Goal: Communication & Community: Answer question/provide support

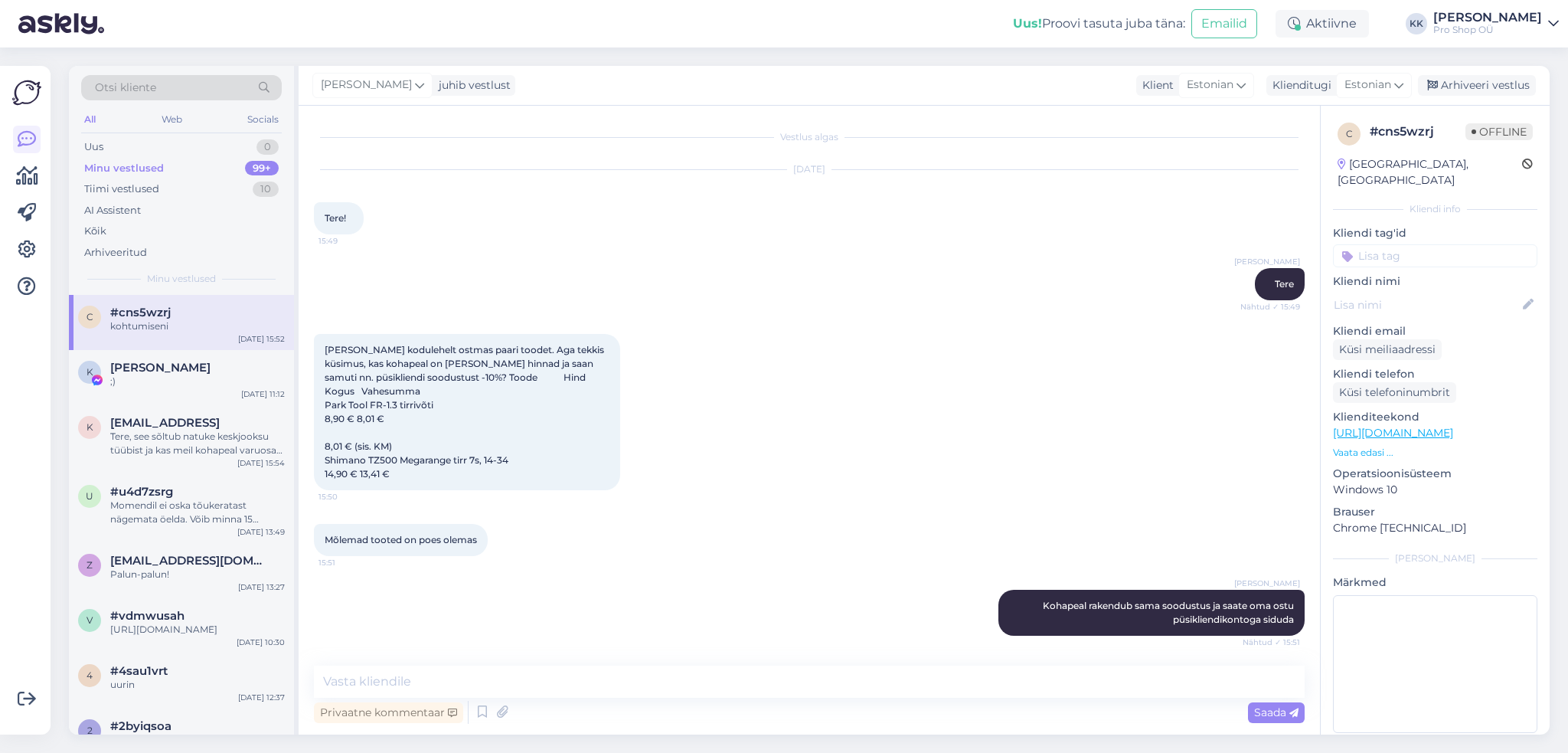
scroll to position [409, 0]
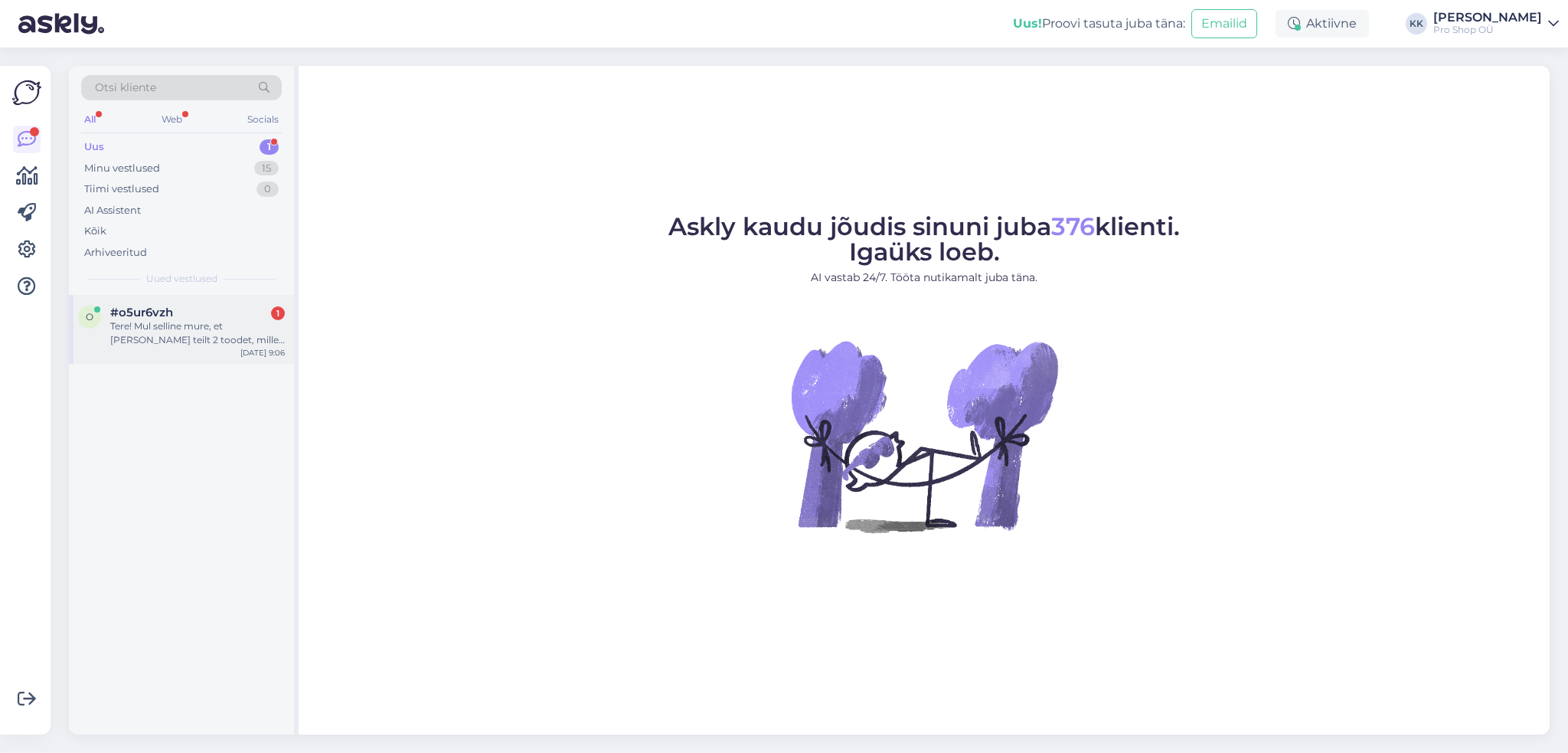
click at [160, 326] on div "Tere! Mul selline mure, et oleks vaja teilt 2 toodet, mille panin ostukorvi ja …" at bounding box center [197, 333] width 175 height 28
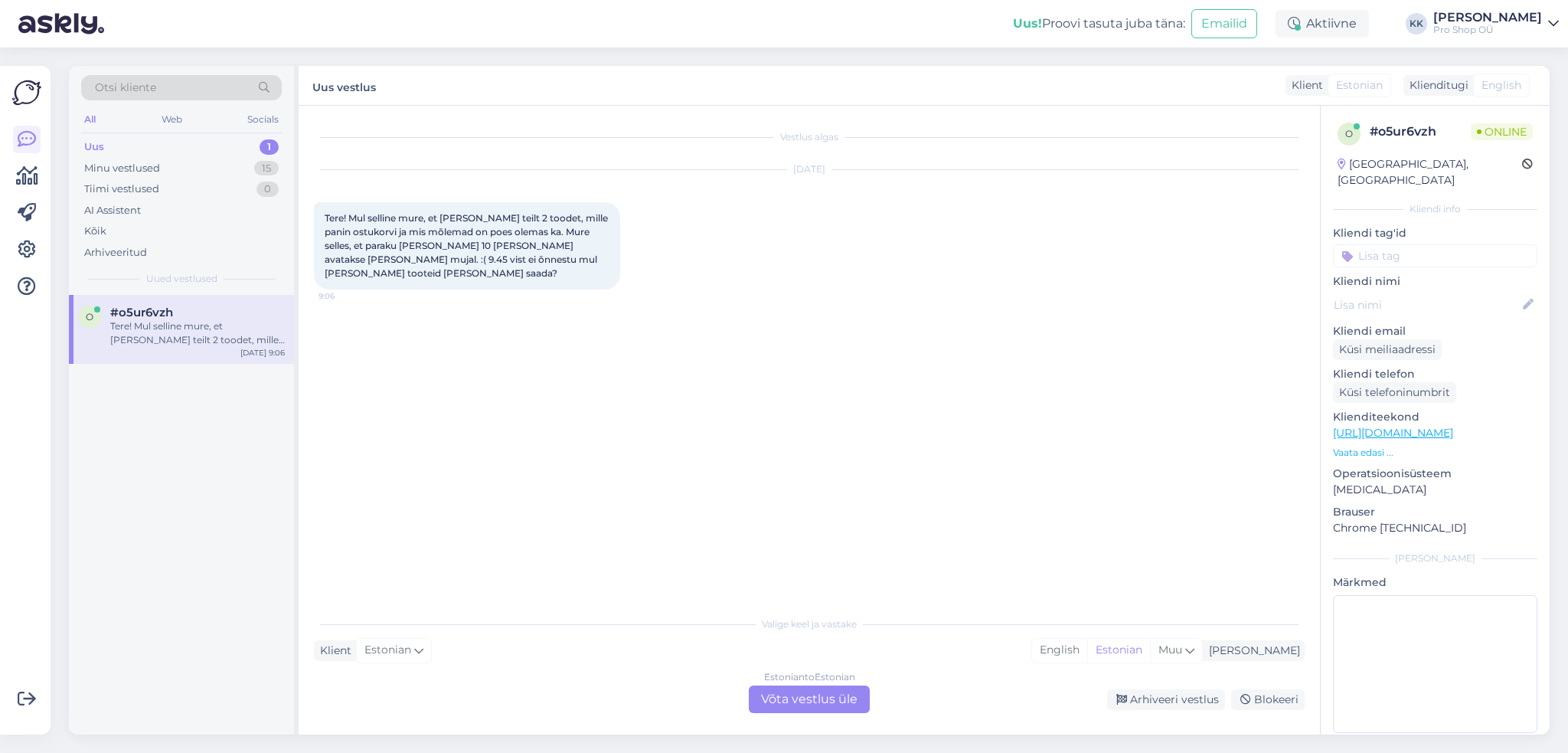
click at [807, 693] on div "Estonian to Estonian Võta vestlus üle" at bounding box center [809, 699] width 121 height 28
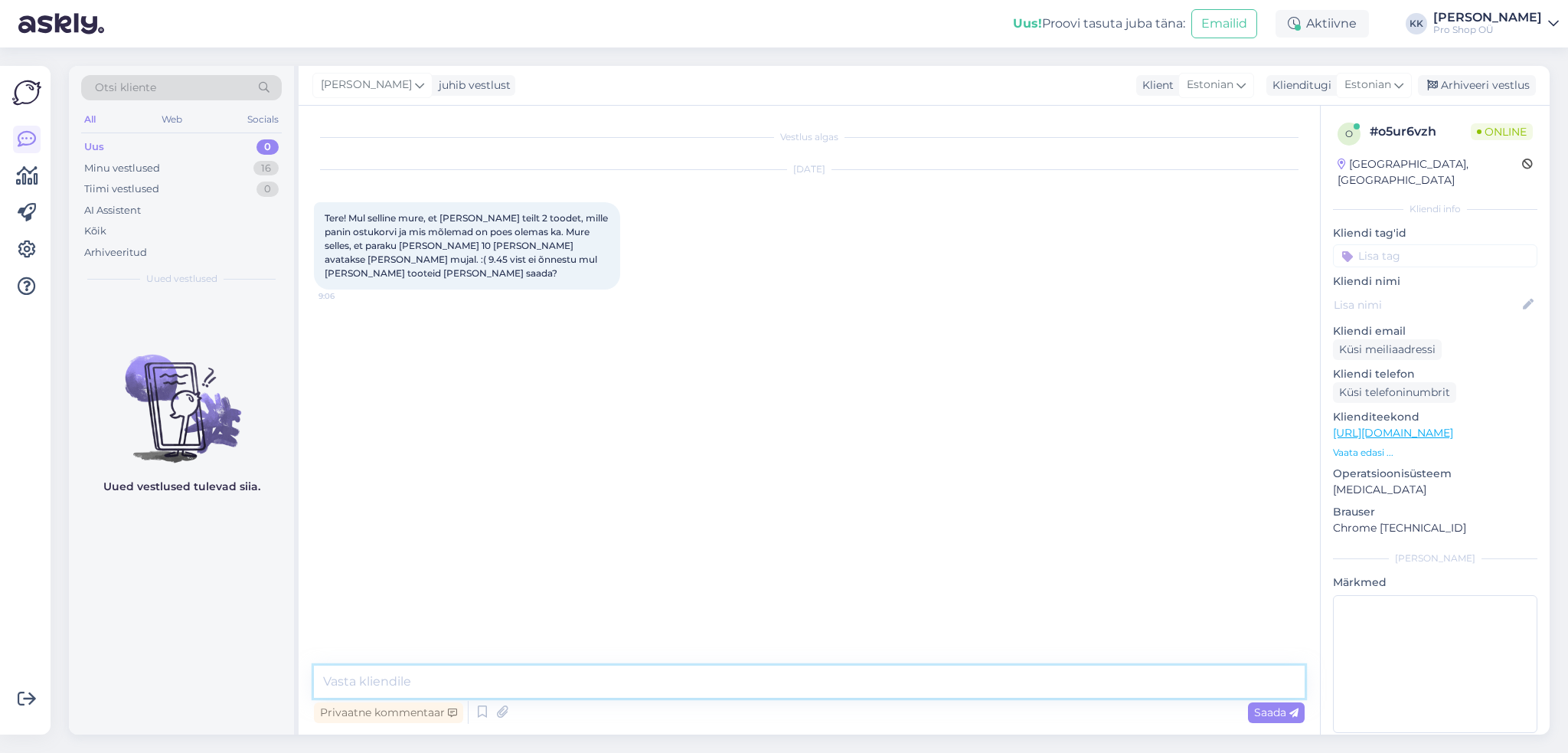
click at [805, 683] on textarea at bounding box center [809, 681] width 991 height 32
type textarea "Tere, vahest on seal keegi veidi varem olemas küll, võite proovida sinna helist…"
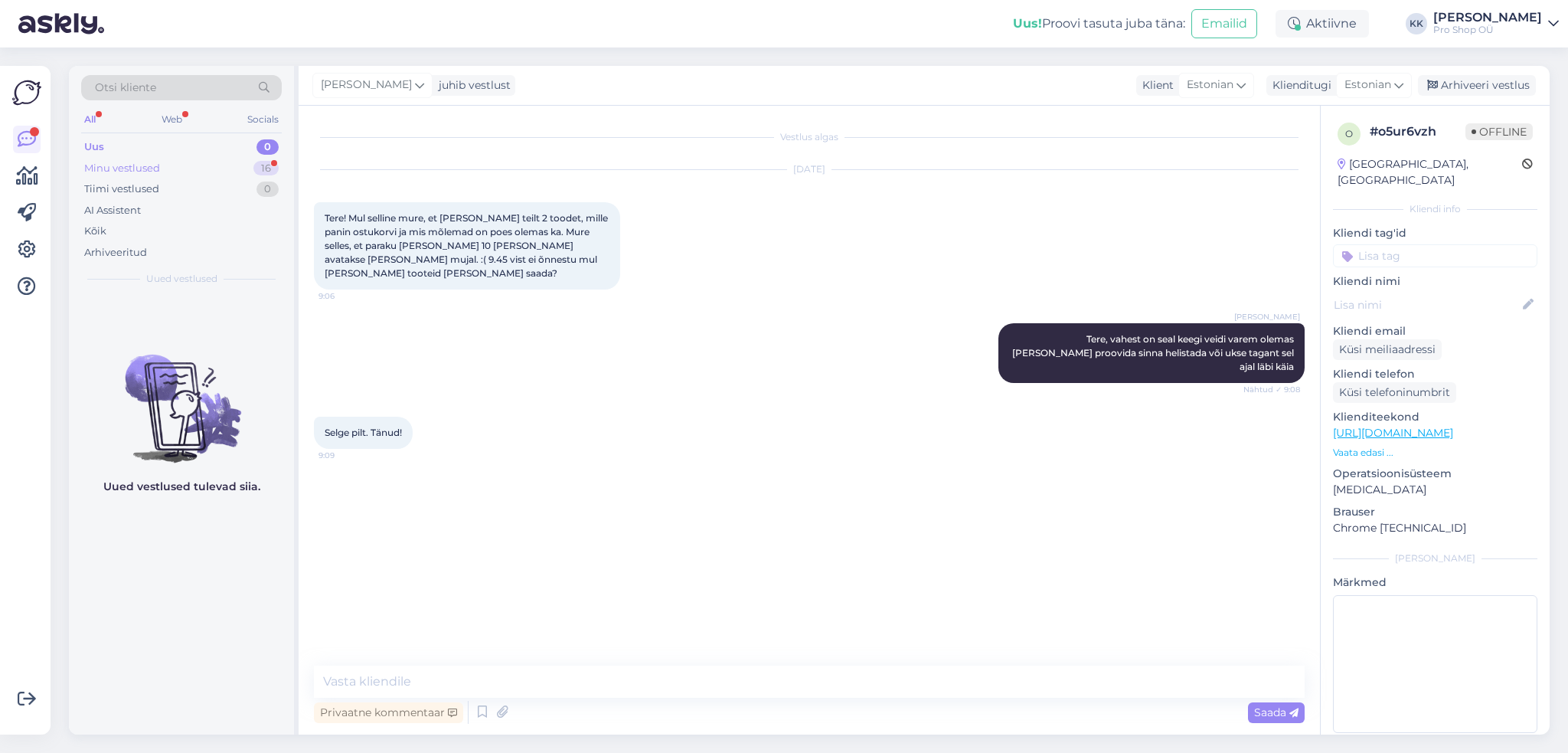
click at [155, 162] on div "Minu vestlused" at bounding box center [122, 168] width 76 height 15
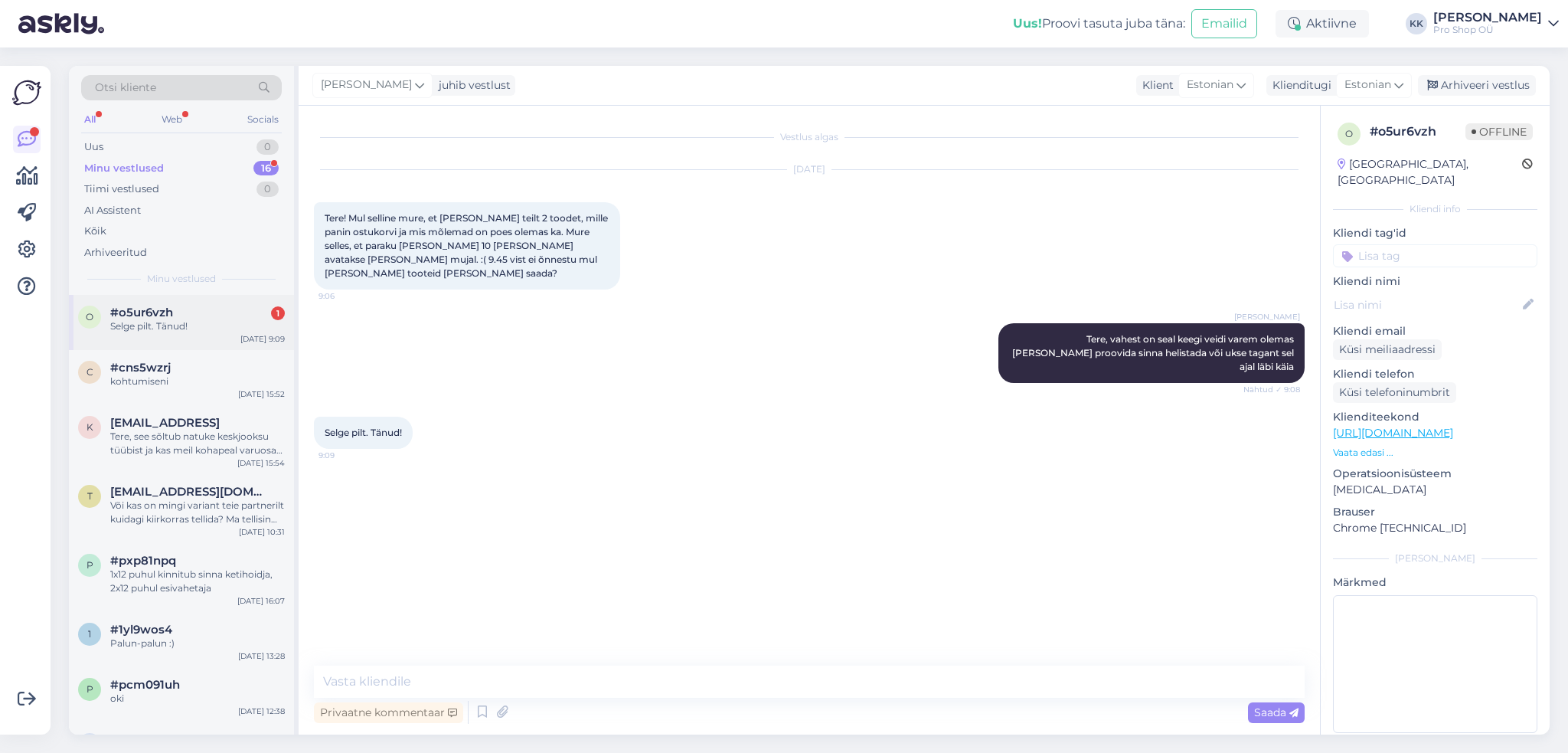
click at [185, 309] on div "#o5ur6vzh 1" at bounding box center [197, 313] width 175 height 13
